Goal: Information Seeking & Learning: Check status

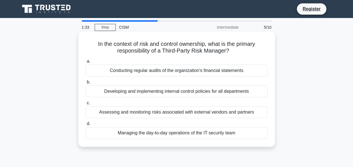
click at [170, 108] on div "Assessing and monitoring risks associated with external vendors and partners" at bounding box center [177, 112] width 182 height 12
click at [86, 105] on input "c. Assessing and monitoring risks associated with external vendors and partners" at bounding box center [86, 103] width 0 height 4
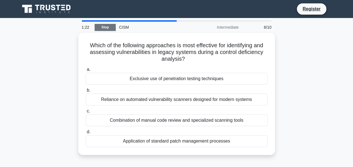
click at [111, 26] on link "Stop" at bounding box center [105, 27] width 21 height 7
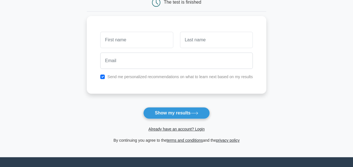
scroll to position [84, 0]
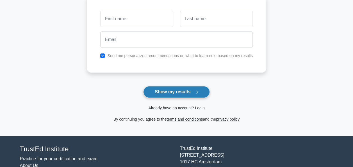
click at [182, 90] on button "Show my results" at bounding box center [176, 92] width 66 height 12
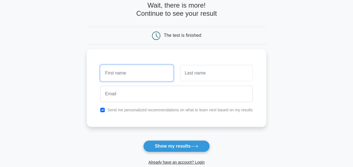
scroll to position [0, 0]
